Goal: Navigation & Orientation: Find specific page/section

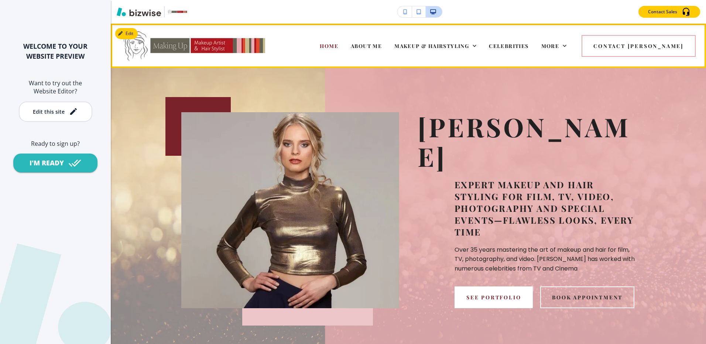
drag, startPoint x: 401, startPoint y: 44, endPoint x: 706, endPoint y: 151, distance: 322.4
click at [382, 44] on span "ABOUT ME" at bounding box center [366, 45] width 31 height 7
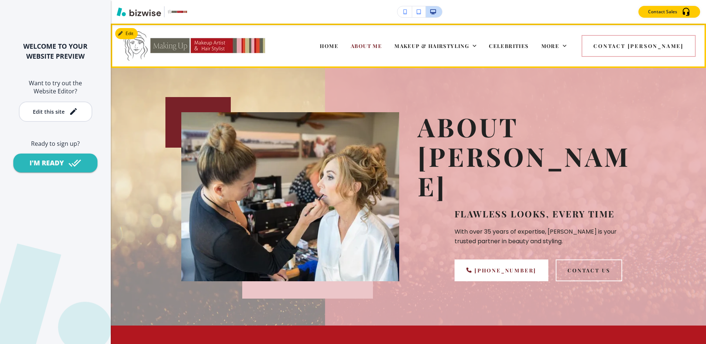
drag, startPoint x: 458, startPoint y: 43, endPoint x: 436, endPoint y: 59, distance: 27.5
click at [458, 43] on span "MAKEUP & HAIRSTYLING" at bounding box center [431, 45] width 75 height 7
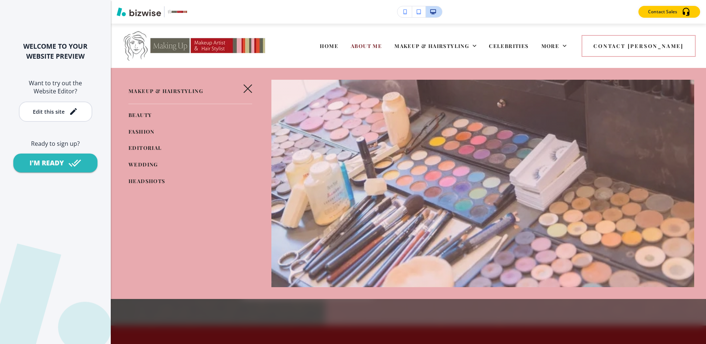
click at [133, 112] on span "BEAUTY" at bounding box center [140, 115] width 23 height 7
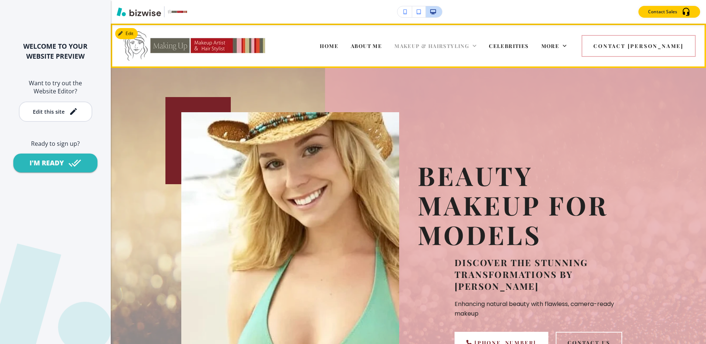
click at [434, 48] on span "MAKEUP & HAIRSTYLING" at bounding box center [431, 45] width 75 height 7
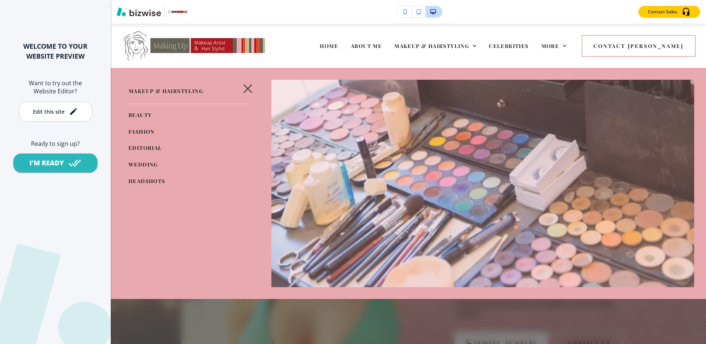
click at [133, 129] on span "FASHION" at bounding box center [142, 131] width 26 height 7
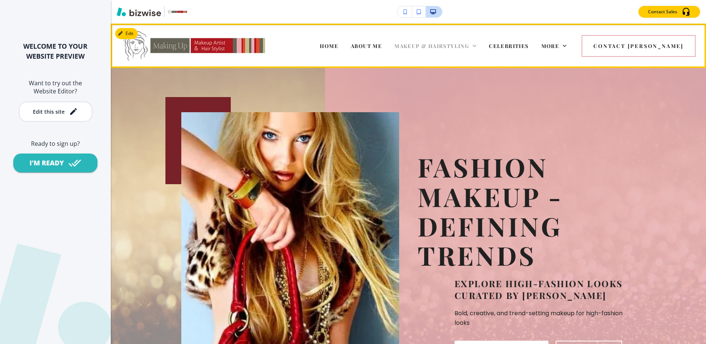
click at [443, 45] on span "MAKEUP & HAIRSTYLING" at bounding box center [431, 45] width 75 height 7
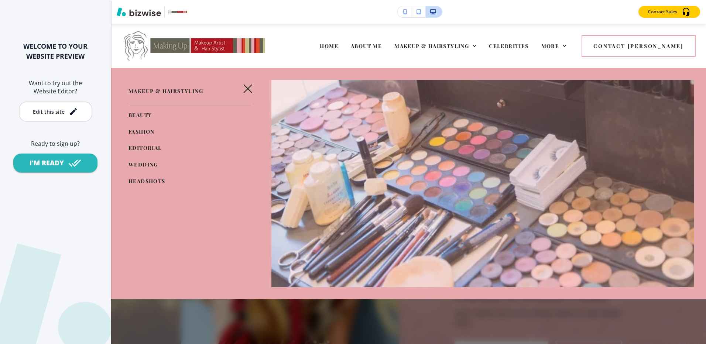
click at [140, 143] on link "EDITORIAL" at bounding box center [146, 148] width 34 height 12
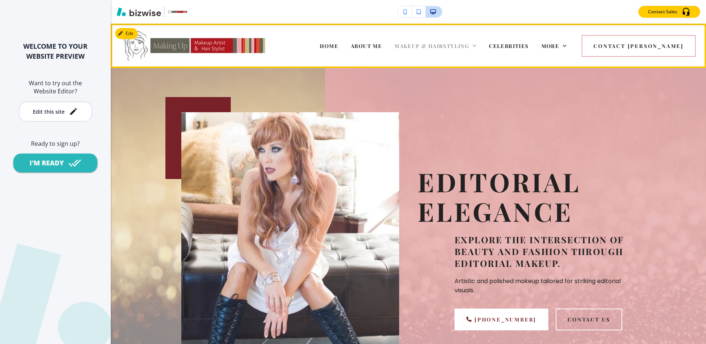
click at [467, 47] on span "MAKEUP & HAIRSTYLING" at bounding box center [431, 45] width 75 height 7
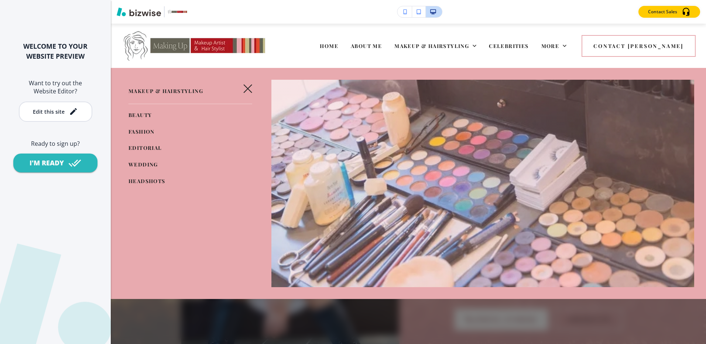
click at [139, 165] on span "WEDDING" at bounding box center [144, 164] width 30 height 7
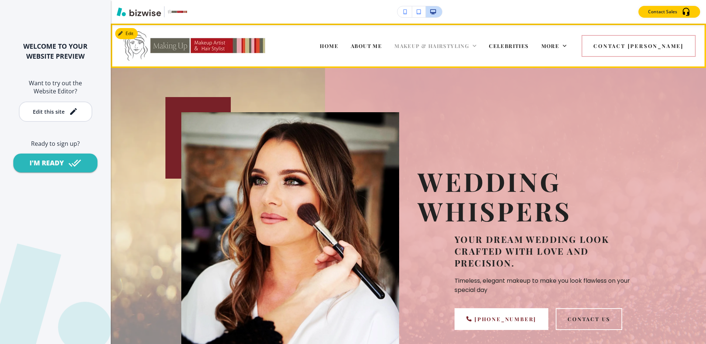
click at [469, 45] on span "MAKEUP & HAIRSTYLING" at bounding box center [431, 45] width 75 height 7
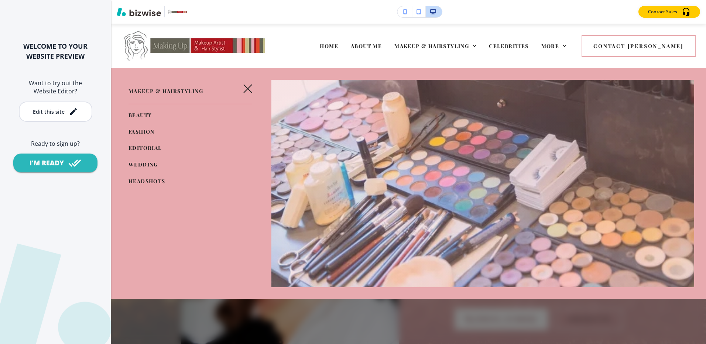
click at [140, 179] on span "HEADSHOTS" at bounding box center [147, 181] width 37 height 7
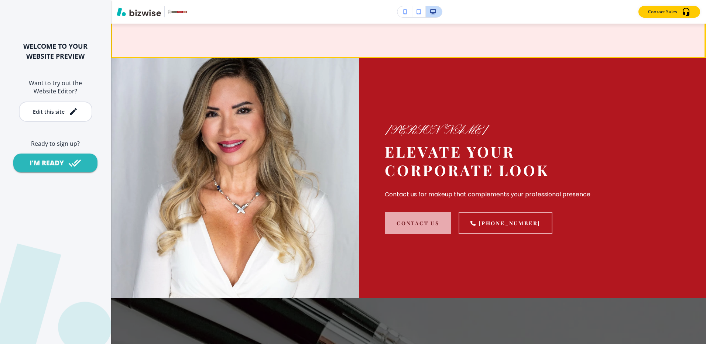
scroll to position [628, 0]
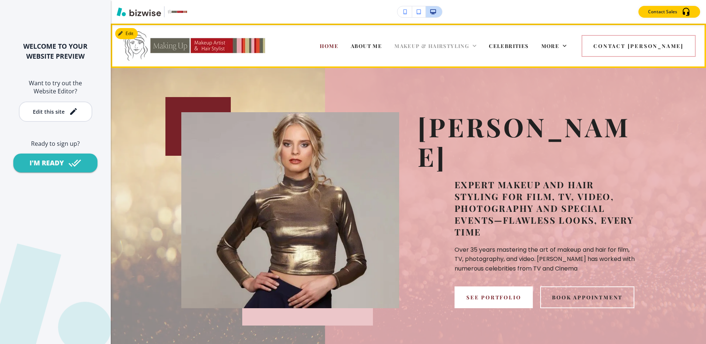
click at [467, 45] on span "MAKEUP & HAIRSTYLING" at bounding box center [431, 45] width 75 height 7
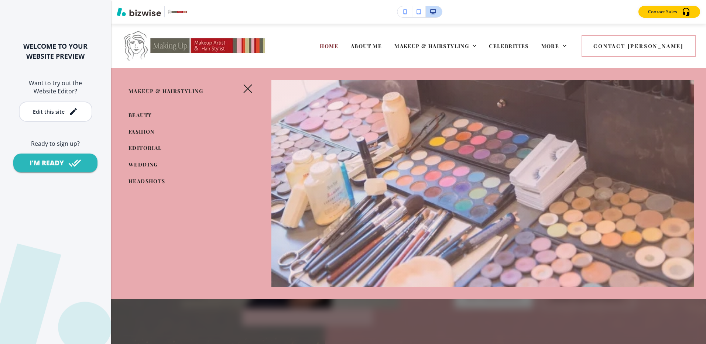
click at [135, 179] on span "HEADSHOTS" at bounding box center [147, 181] width 37 height 7
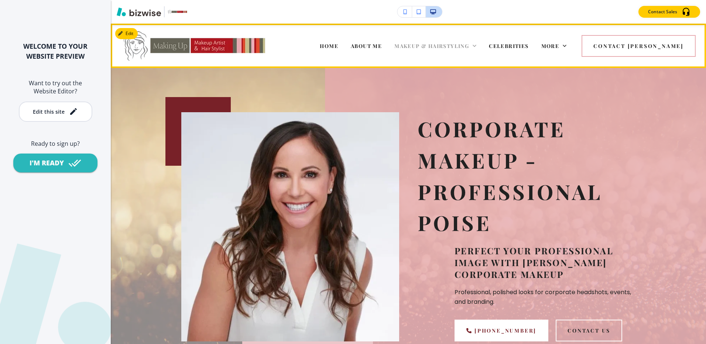
click at [455, 47] on span "MAKEUP & HAIRSTYLING" at bounding box center [431, 45] width 75 height 7
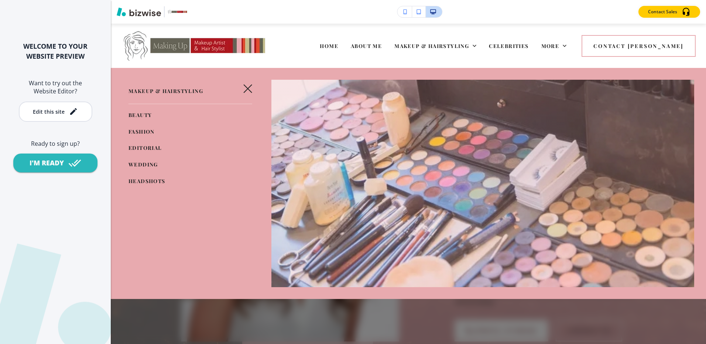
click at [131, 161] on span "WEDDING" at bounding box center [144, 164] width 30 height 7
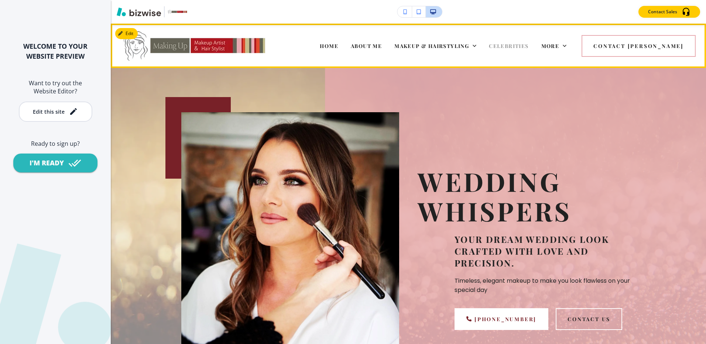
click at [528, 43] on span "CELEBRITIES" at bounding box center [509, 45] width 40 height 7
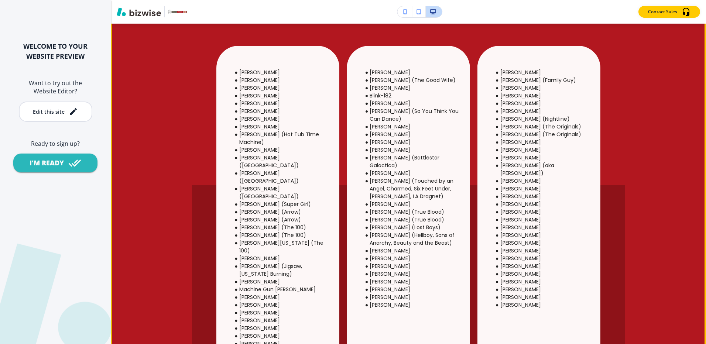
scroll to position [480, 0]
